Goal: Information Seeking & Learning: Check status

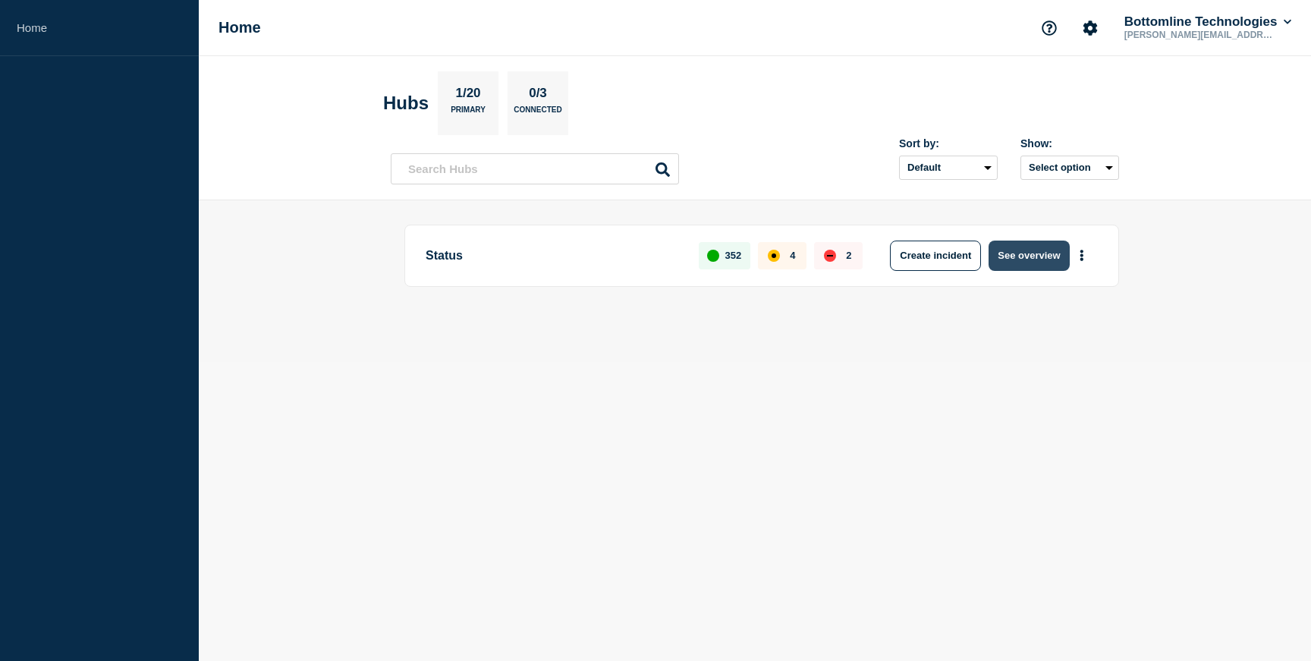
click at [1013, 263] on button "See overview" at bounding box center [1029, 256] width 80 height 30
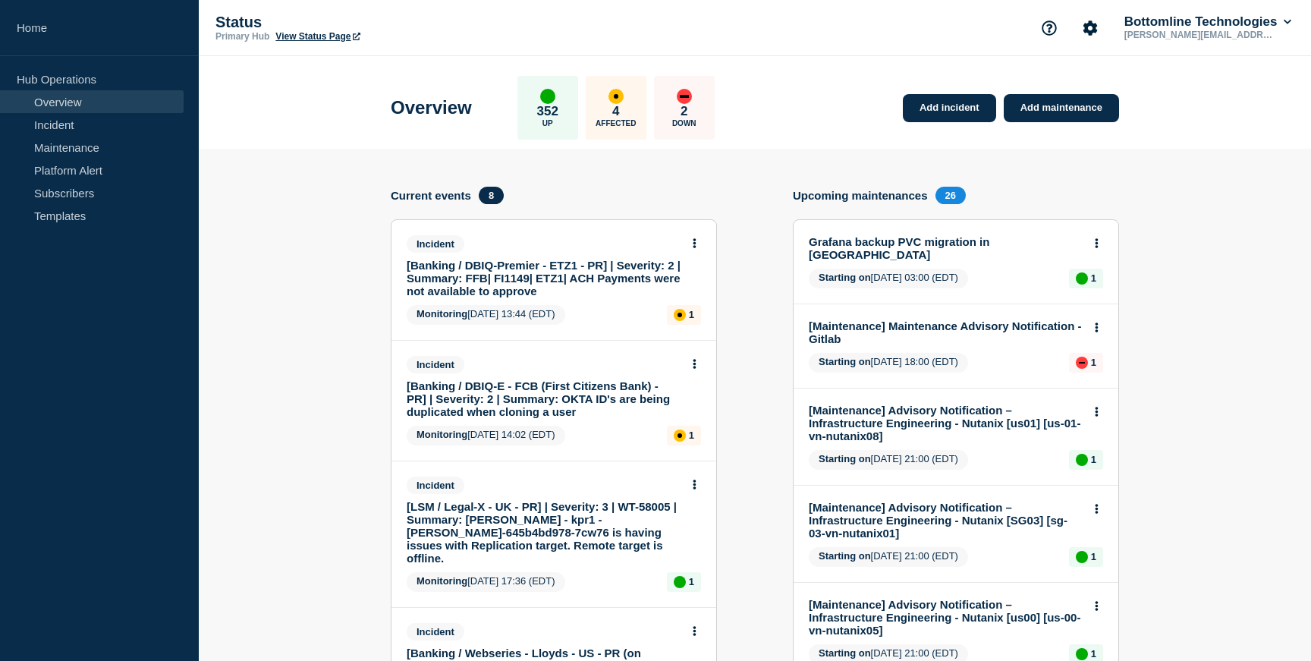
click at [848, 37] on div "Status Primary Hub View Status Page Bottomline Technologies [PERSON_NAME][EMAIL…" at bounding box center [755, 28] width 1112 height 56
click at [111, 154] on link "Maintenance" at bounding box center [92, 147] width 184 height 23
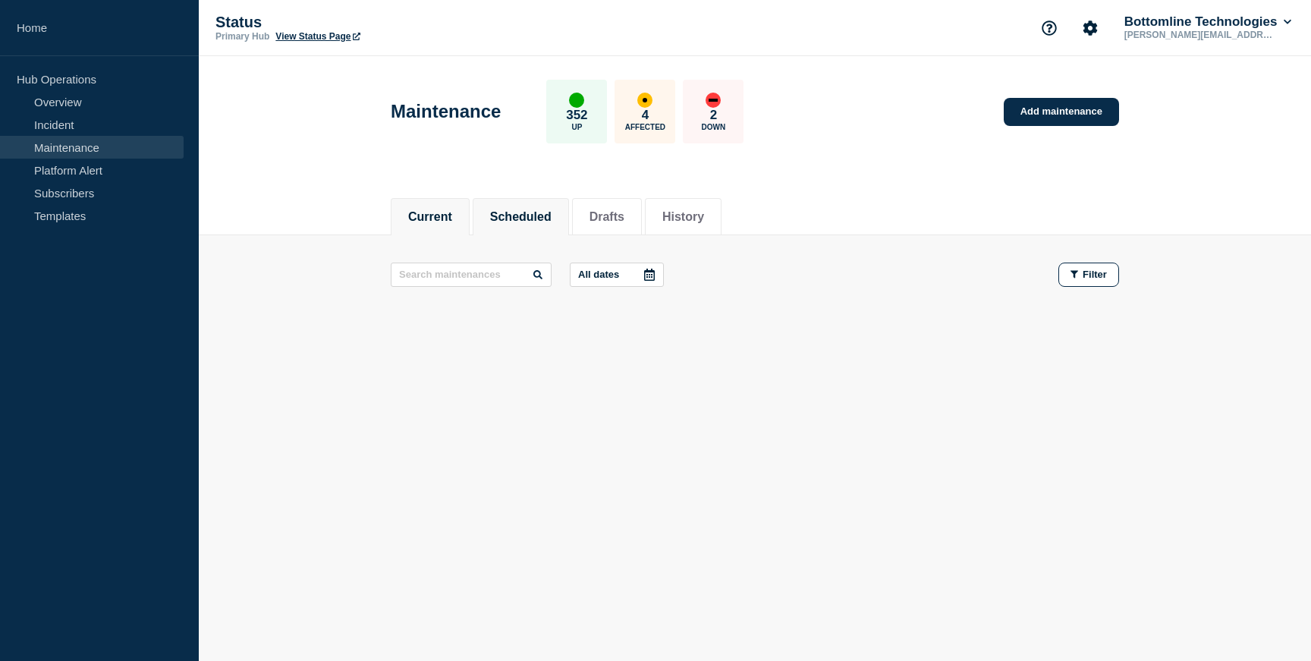
click at [493, 200] on li "Scheduled" at bounding box center [521, 216] width 96 height 37
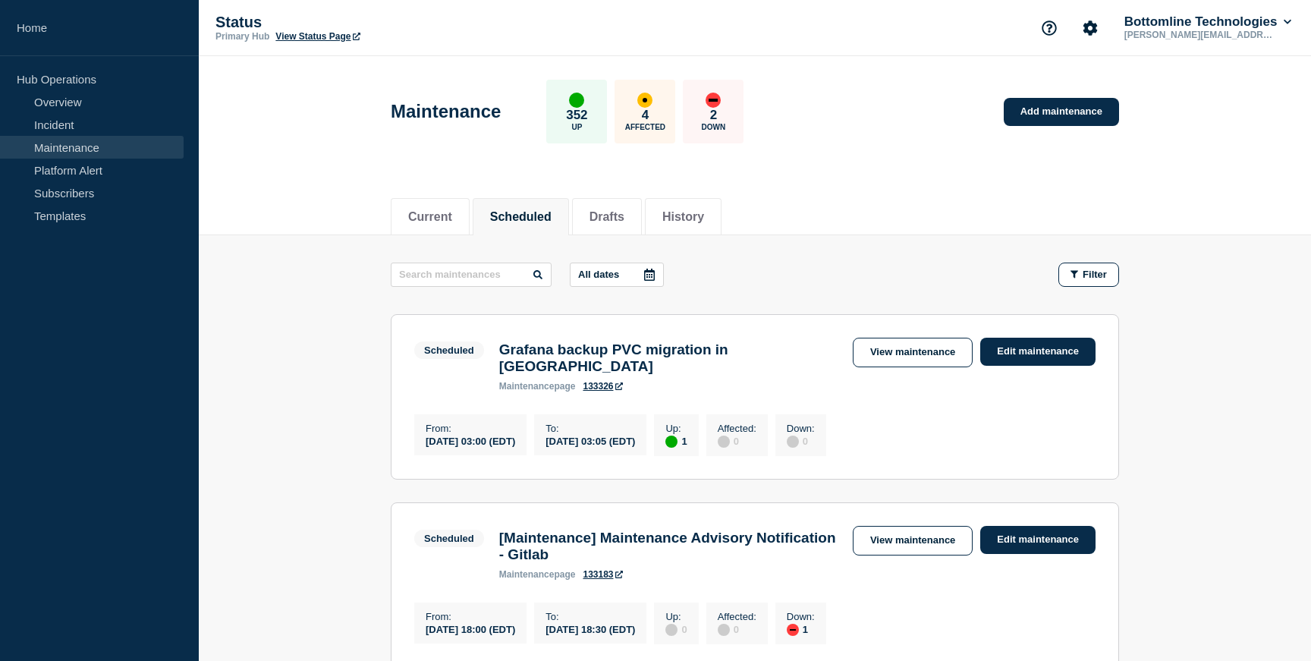
scroll to position [123, 0]
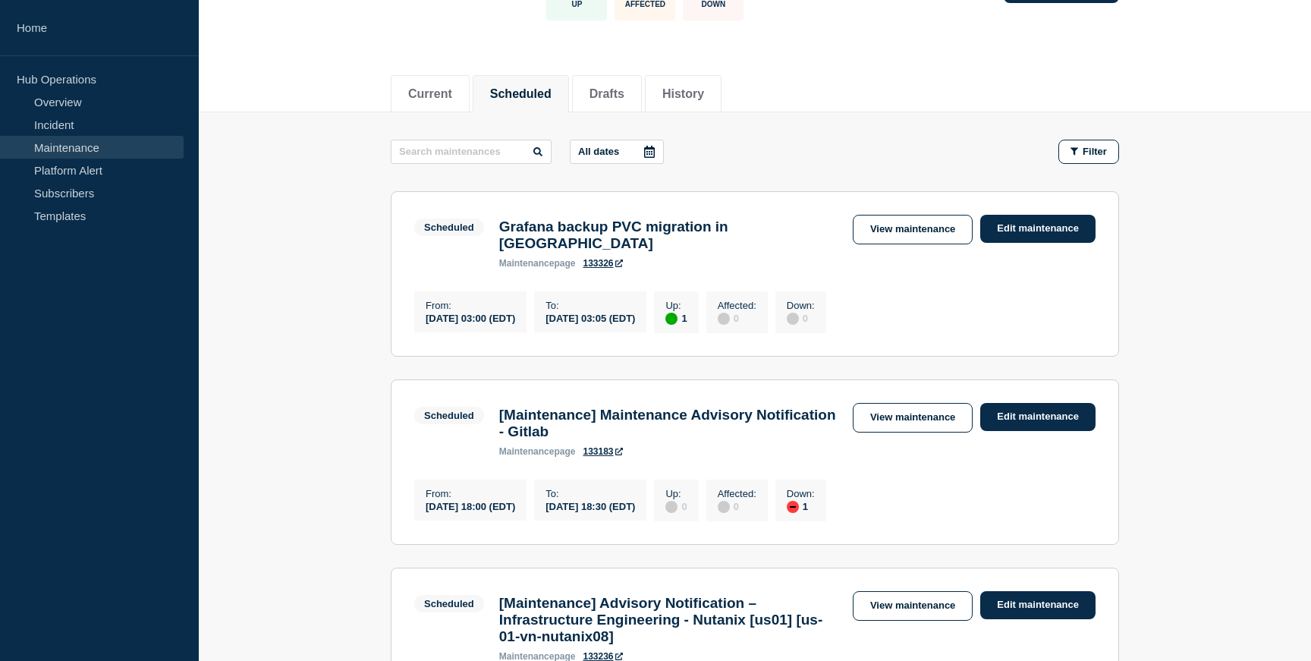
click at [609, 314] on div "[DATE] 03:05 (EDT)" at bounding box center [591, 317] width 90 height 13
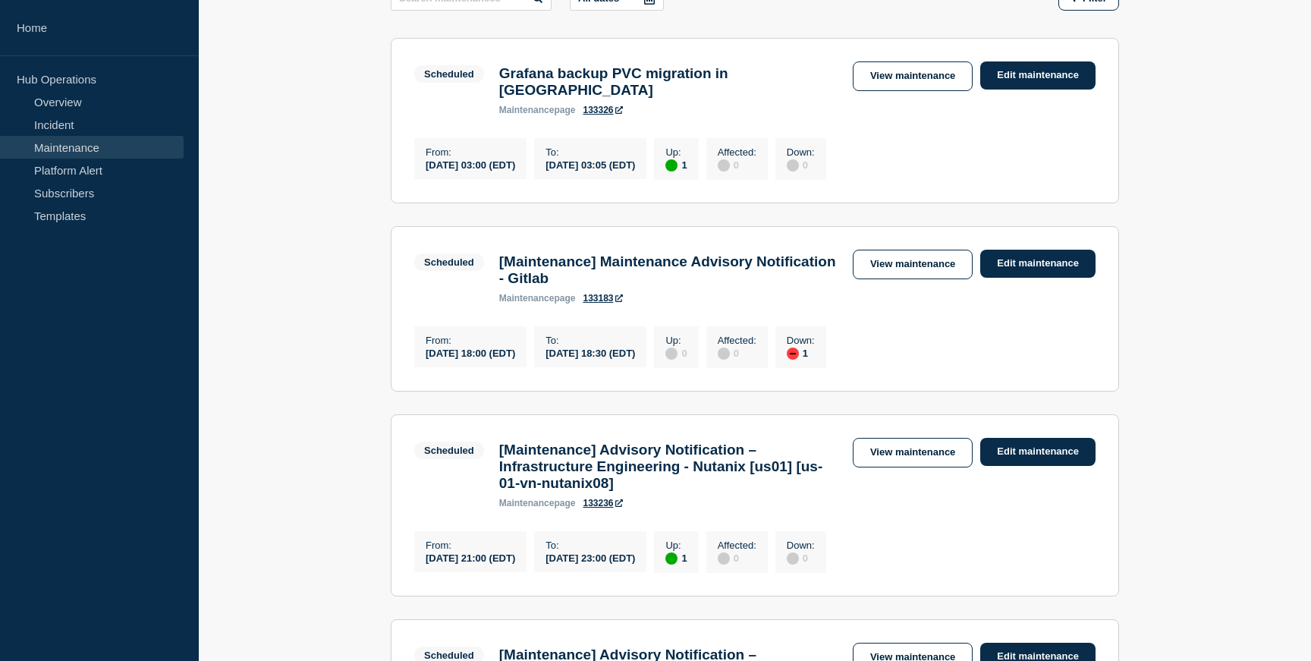
scroll to position [279, 0]
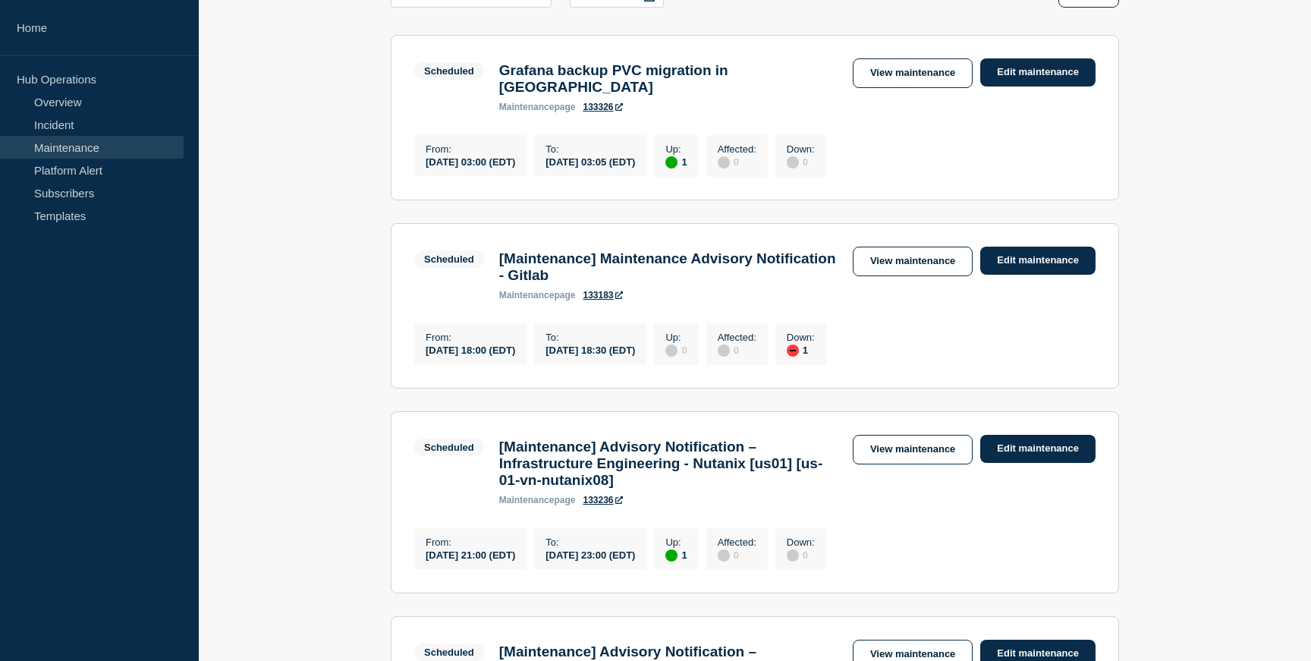
drag, startPoint x: 485, startPoint y: 354, endPoint x: 524, endPoint y: 354, distance: 38.7
click at [515, 354] on div "[DATE] 18:00 (EDT)" at bounding box center [471, 349] width 90 height 13
drag, startPoint x: 618, startPoint y: 354, endPoint x: 643, endPoint y: 354, distance: 24.3
click at [635, 354] on div "[DATE] 18:30 (EDT)" at bounding box center [591, 349] width 90 height 13
click at [1033, 340] on div "From : [DATE] 18:00 (EDT) To : [DATE] 18:30 (EDT) Up : 0 Affected : 0 Down : 1" at bounding box center [754, 342] width 681 height 46
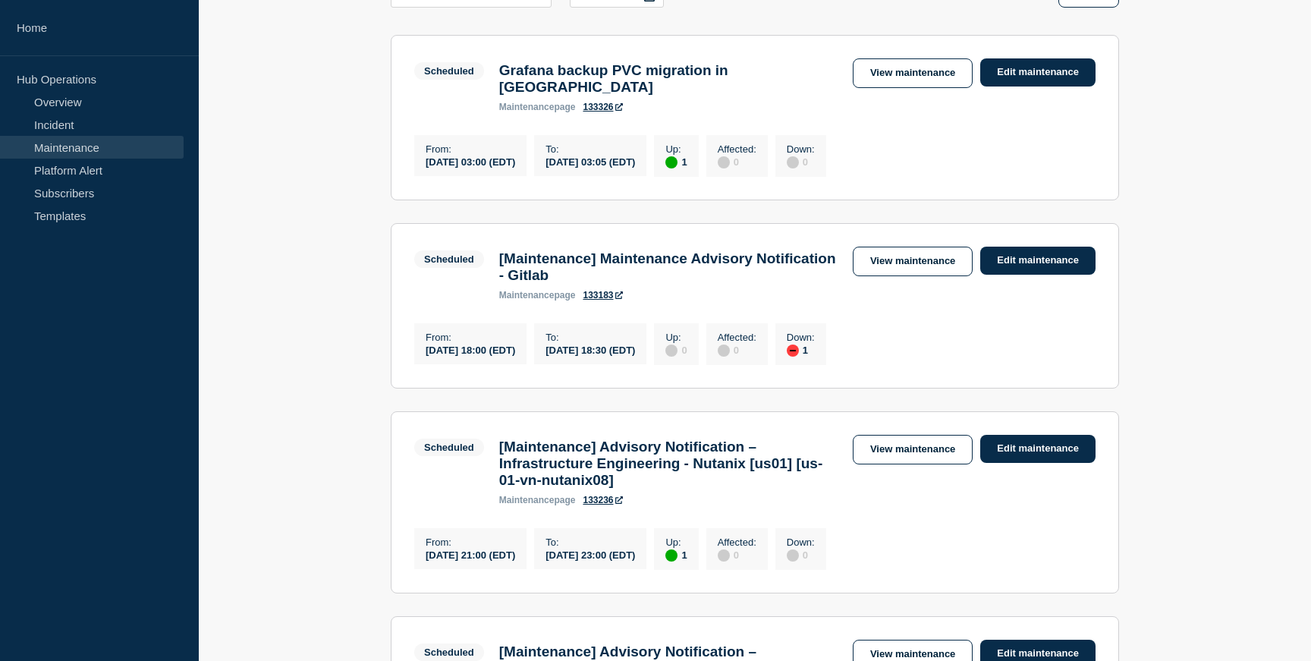
scroll to position [0, 0]
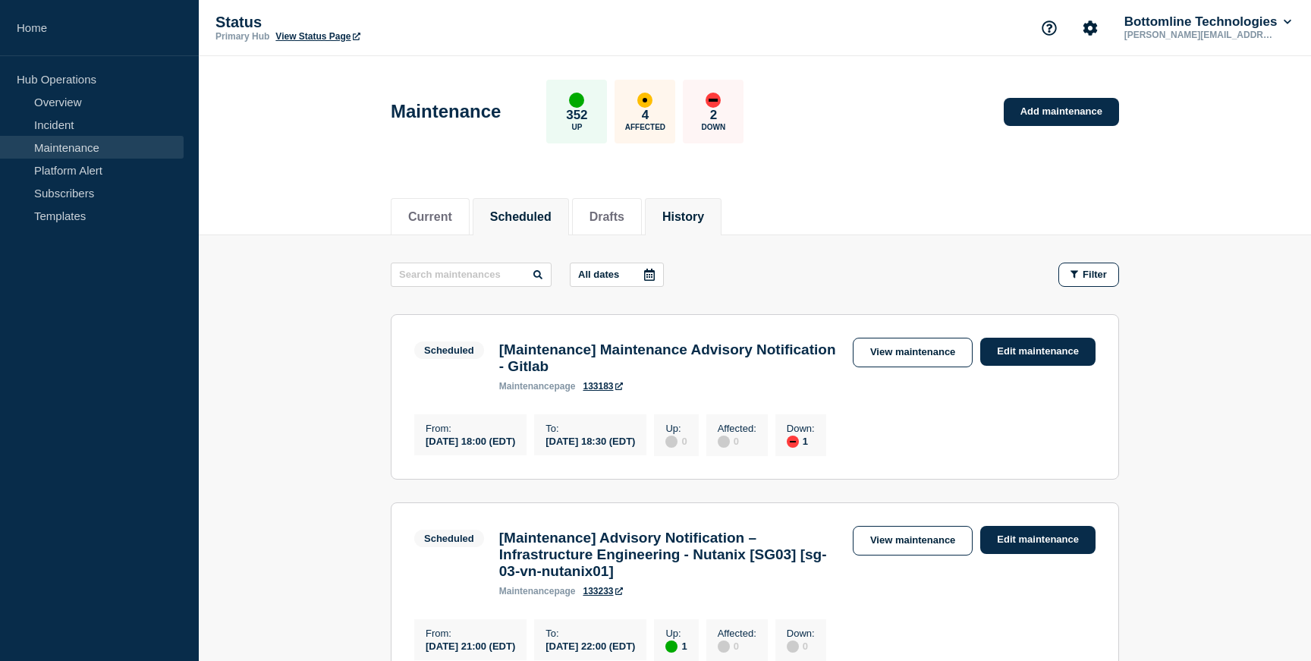
click at [681, 214] on button "History" at bounding box center [683, 217] width 42 height 14
